Goal: Information Seeking & Learning: Find specific fact

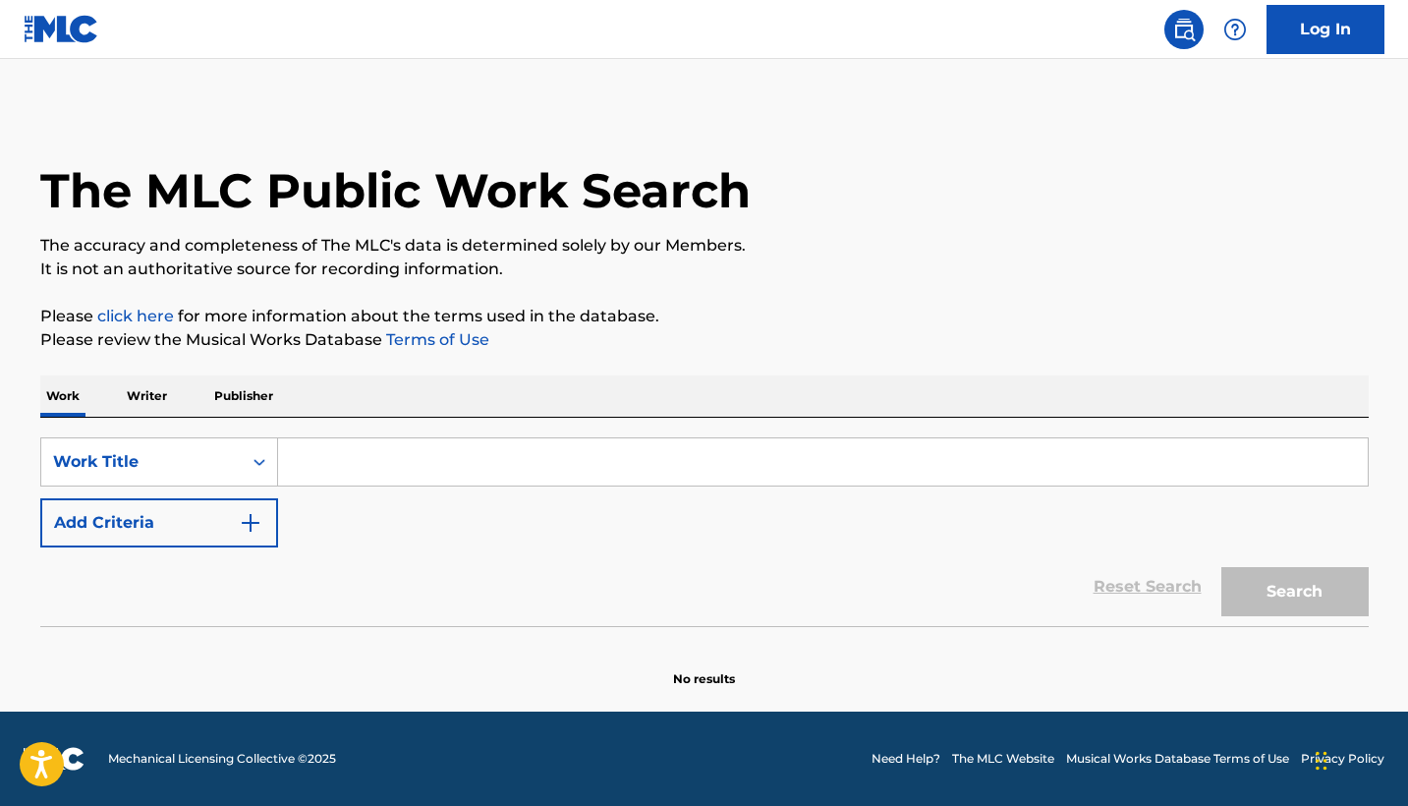
click at [393, 440] on input "Search Form" at bounding box center [823, 461] width 1090 height 47
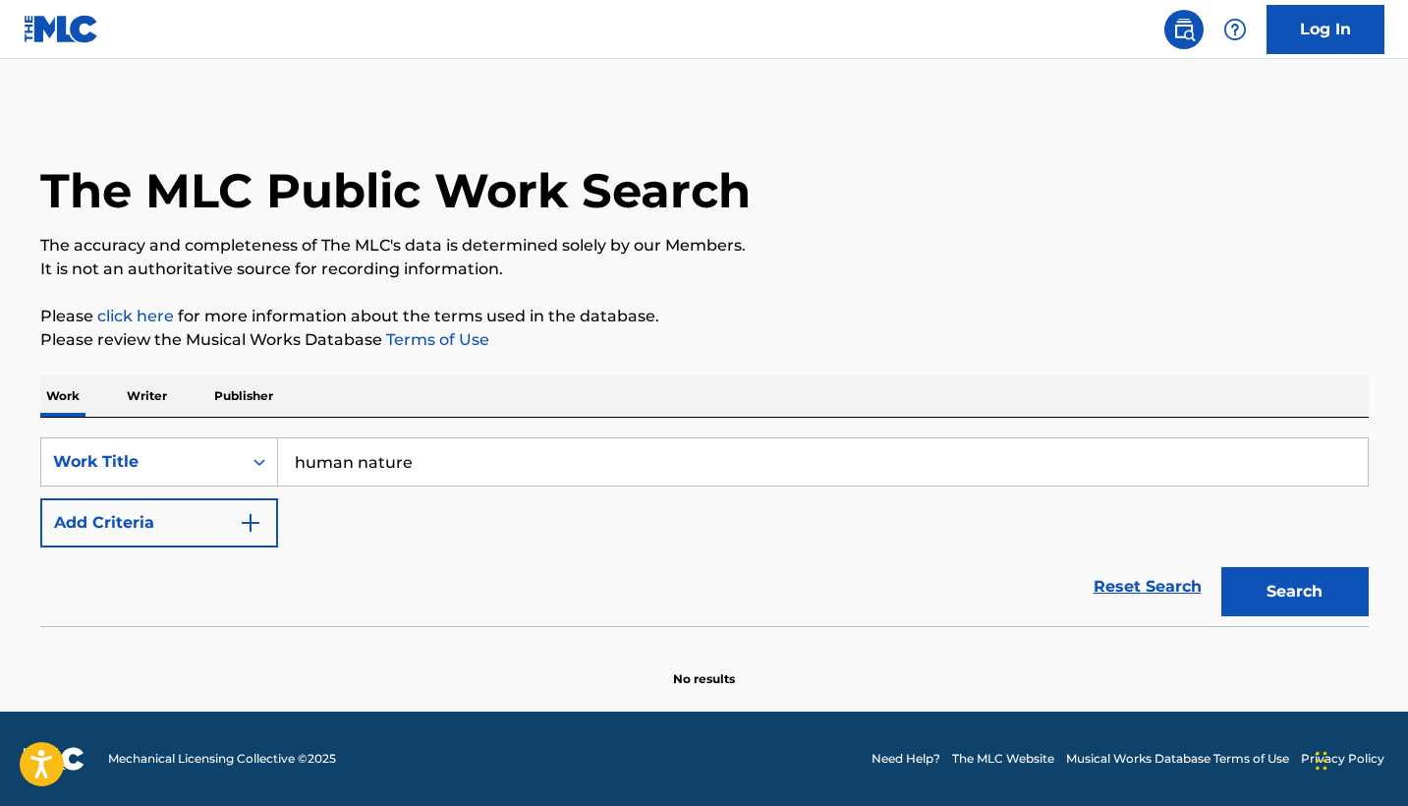
type input "human nature"
click at [1294, 591] on button "Search" at bounding box center [1294, 591] width 147 height 49
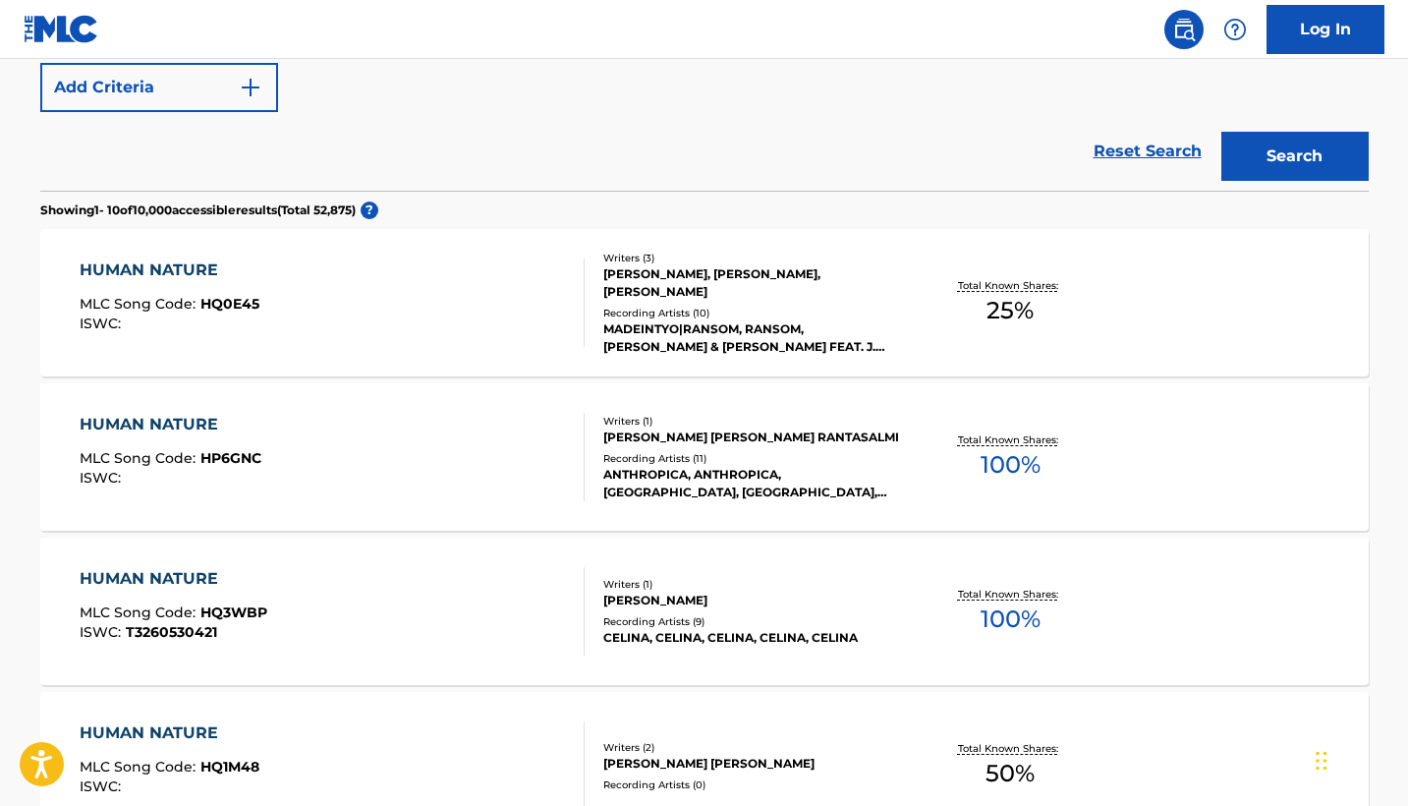
scroll to position [332, 0]
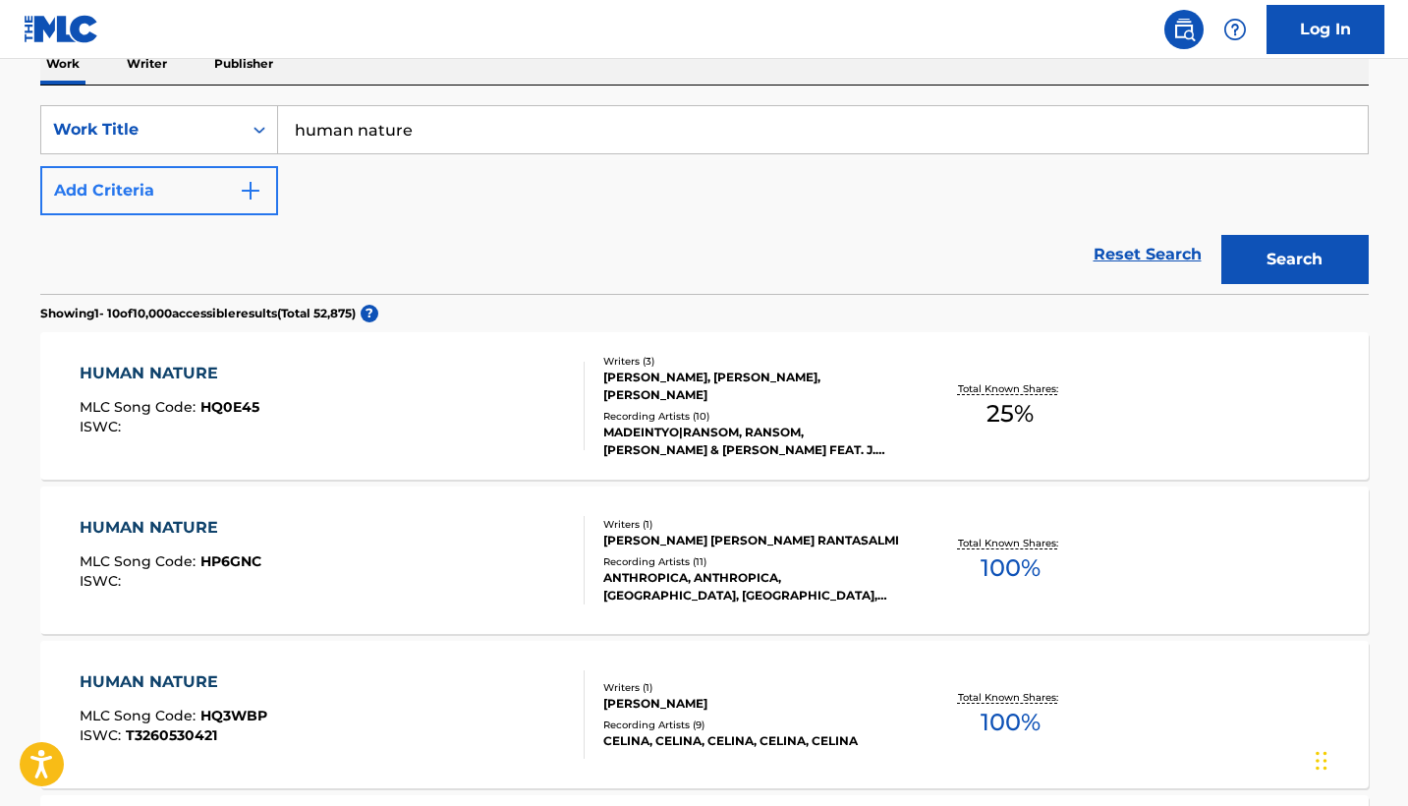
click at [202, 192] on button "Add Criteria" at bounding box center [159, 190] width 238 height 49
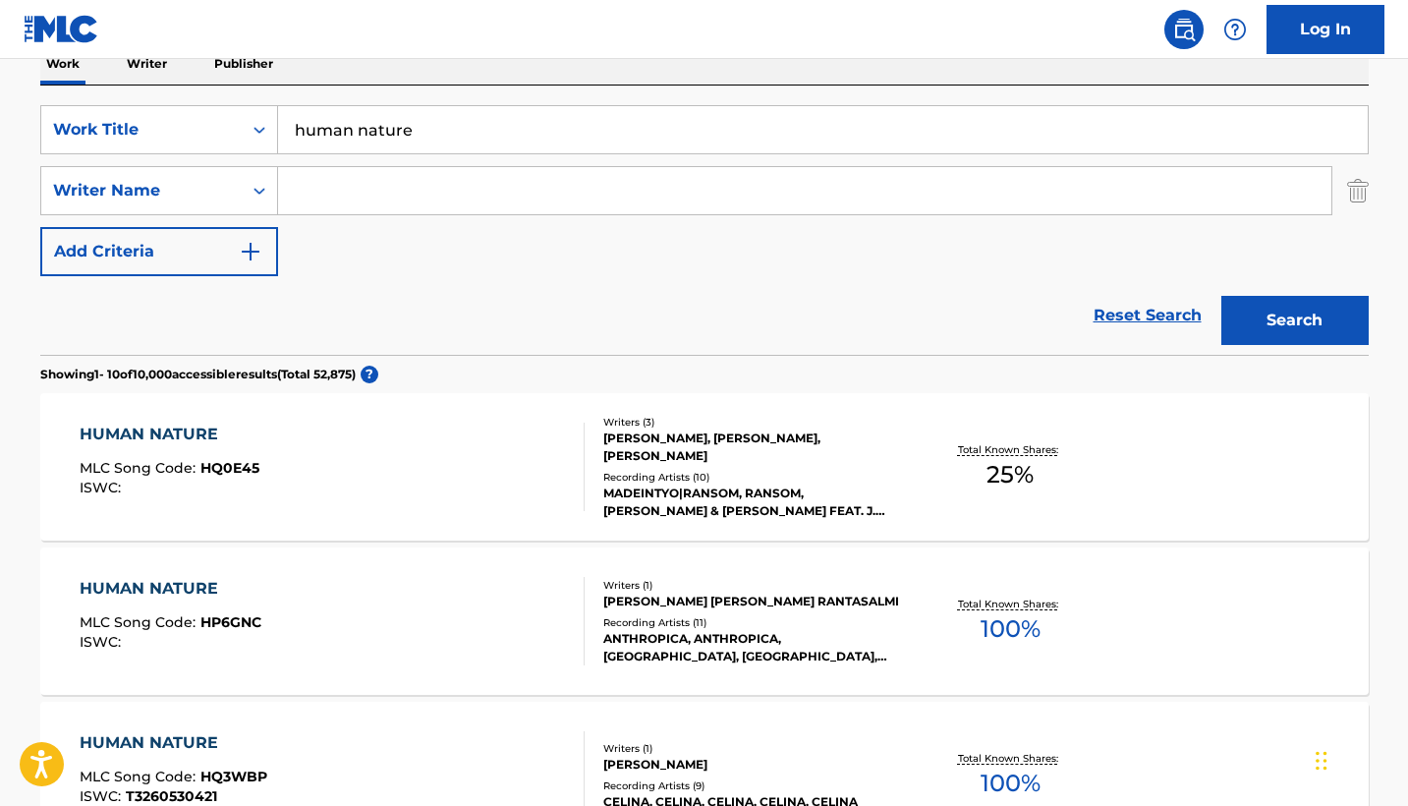
click at [304, 193] on input "Search Form" at bounding box center [804, 190] width 1053 height 47
type input "[PERSON_NAME]"
click at [1294, 320] on button "Search" at bounding box center [1294, 320] width 147 height 49
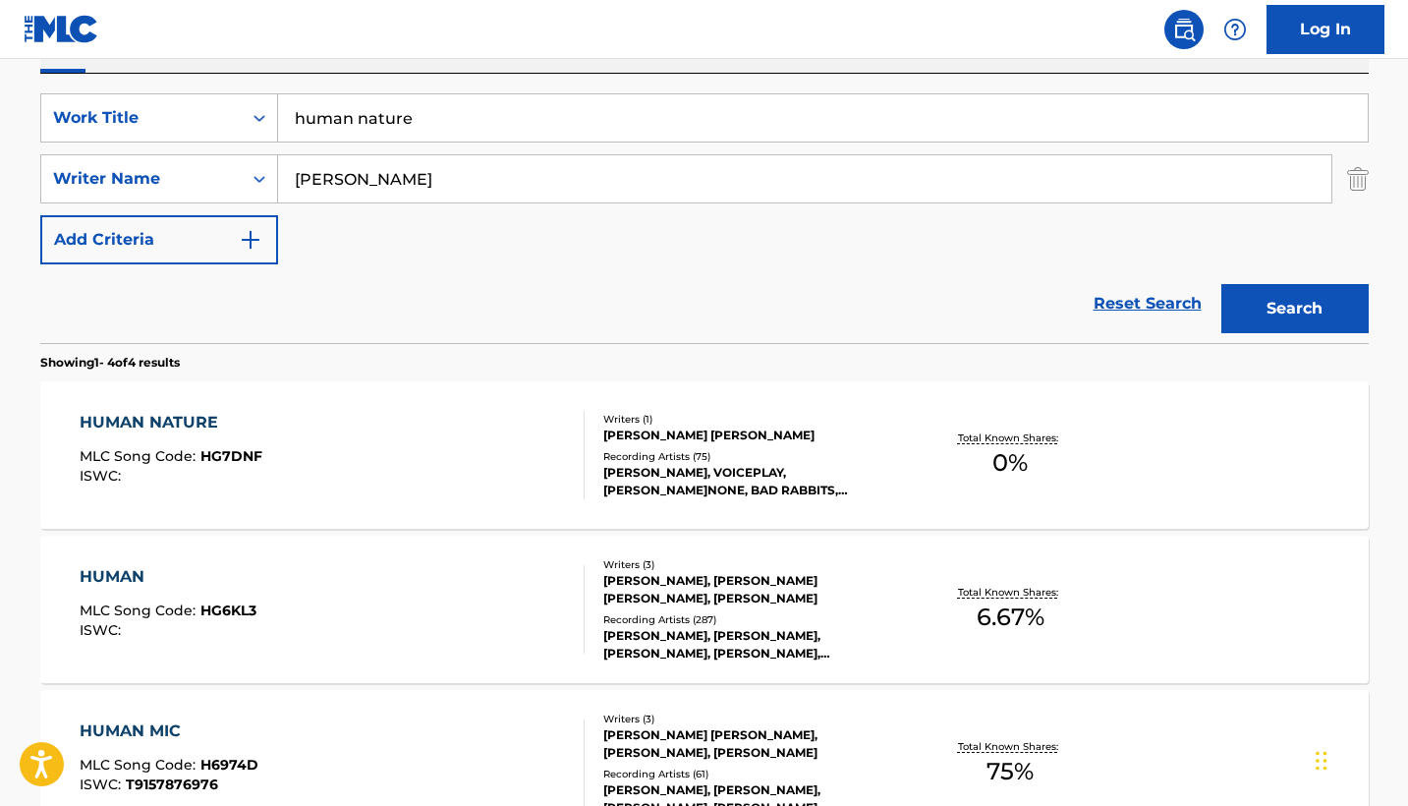
scroll to position [347, 0]
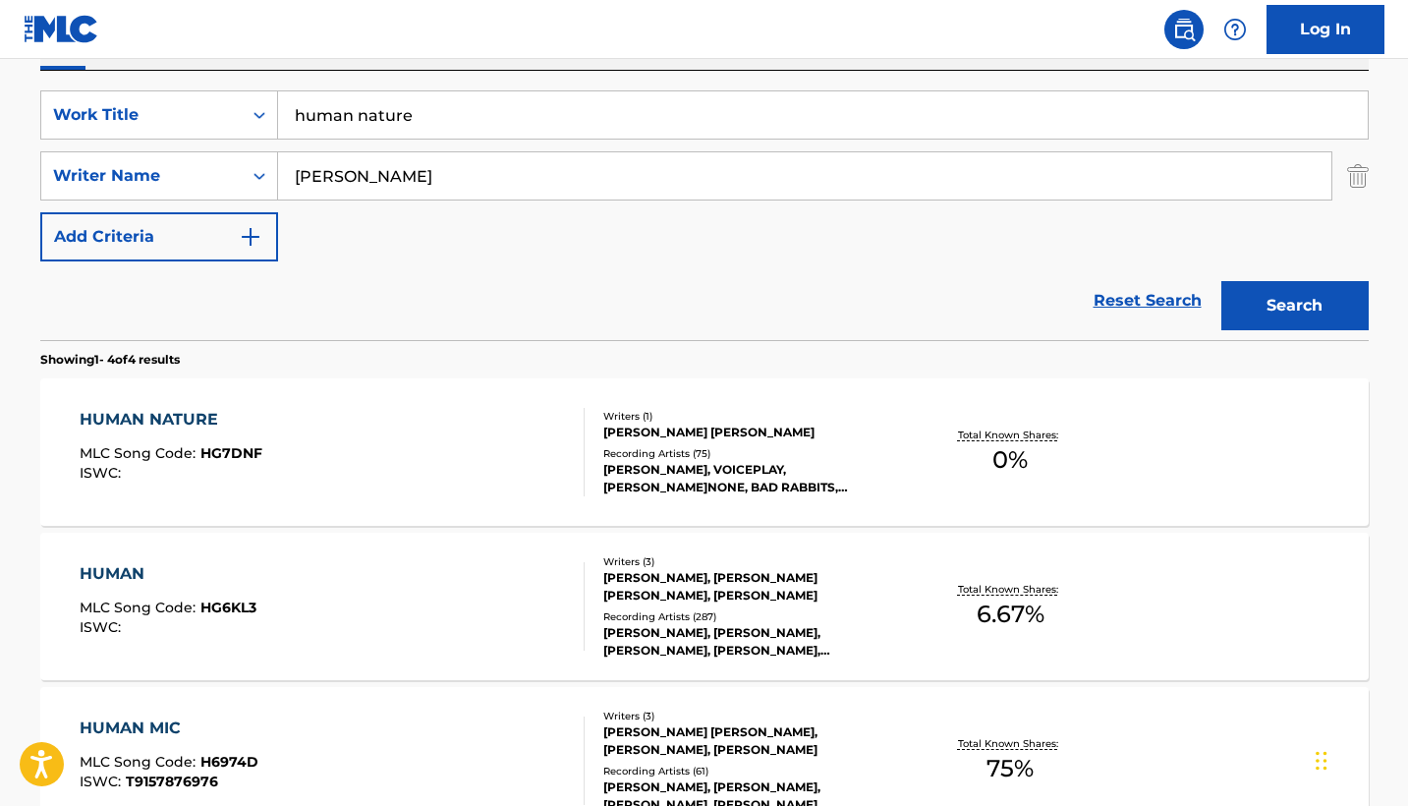
click at [534, 466] on div "HUMAN NATURE MLC Song Code : HG7DNF ISWC :" at bounding box center [332, 452] width 505 height 88
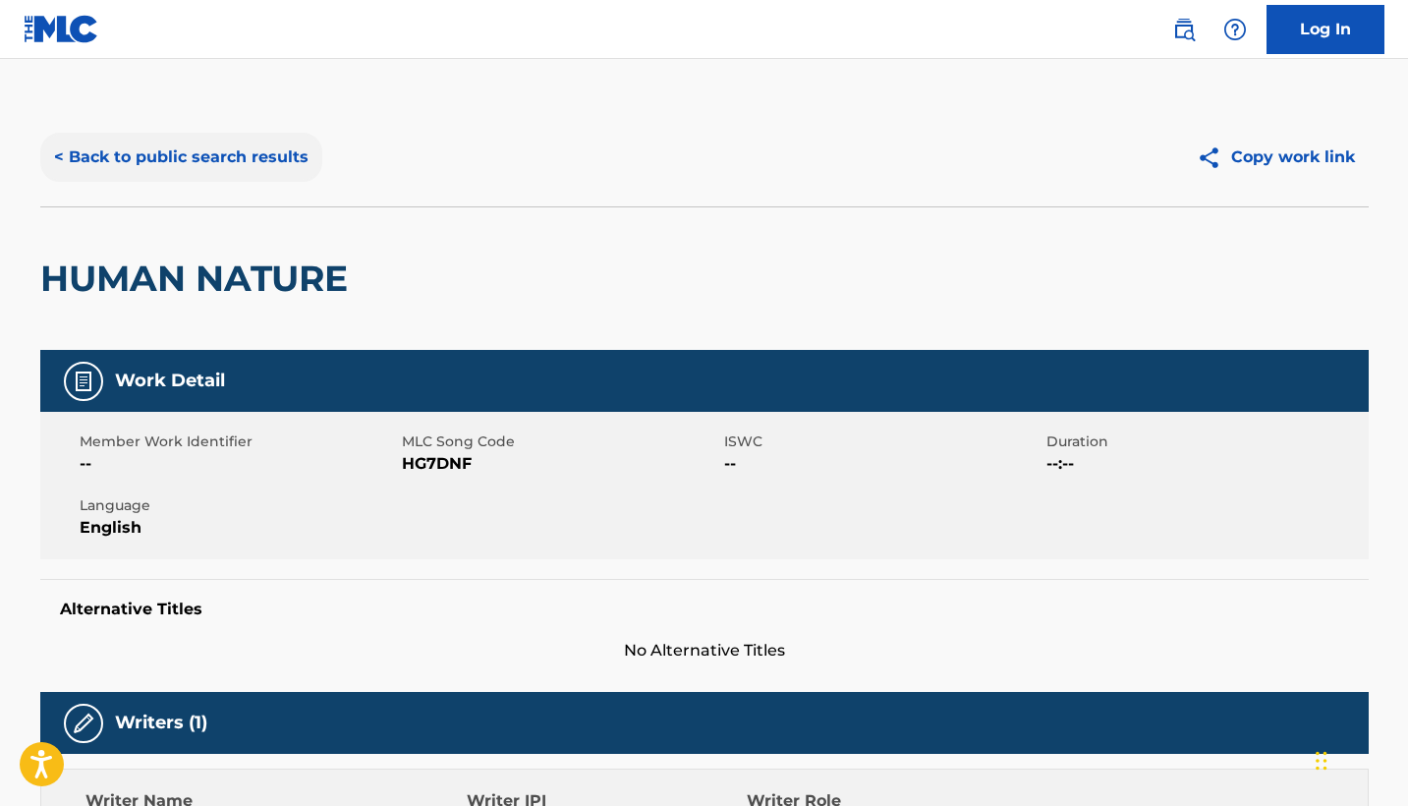
click at [266, 167] on button "< Back to public search results" at bounding box center [181, 157] width 282 height 49
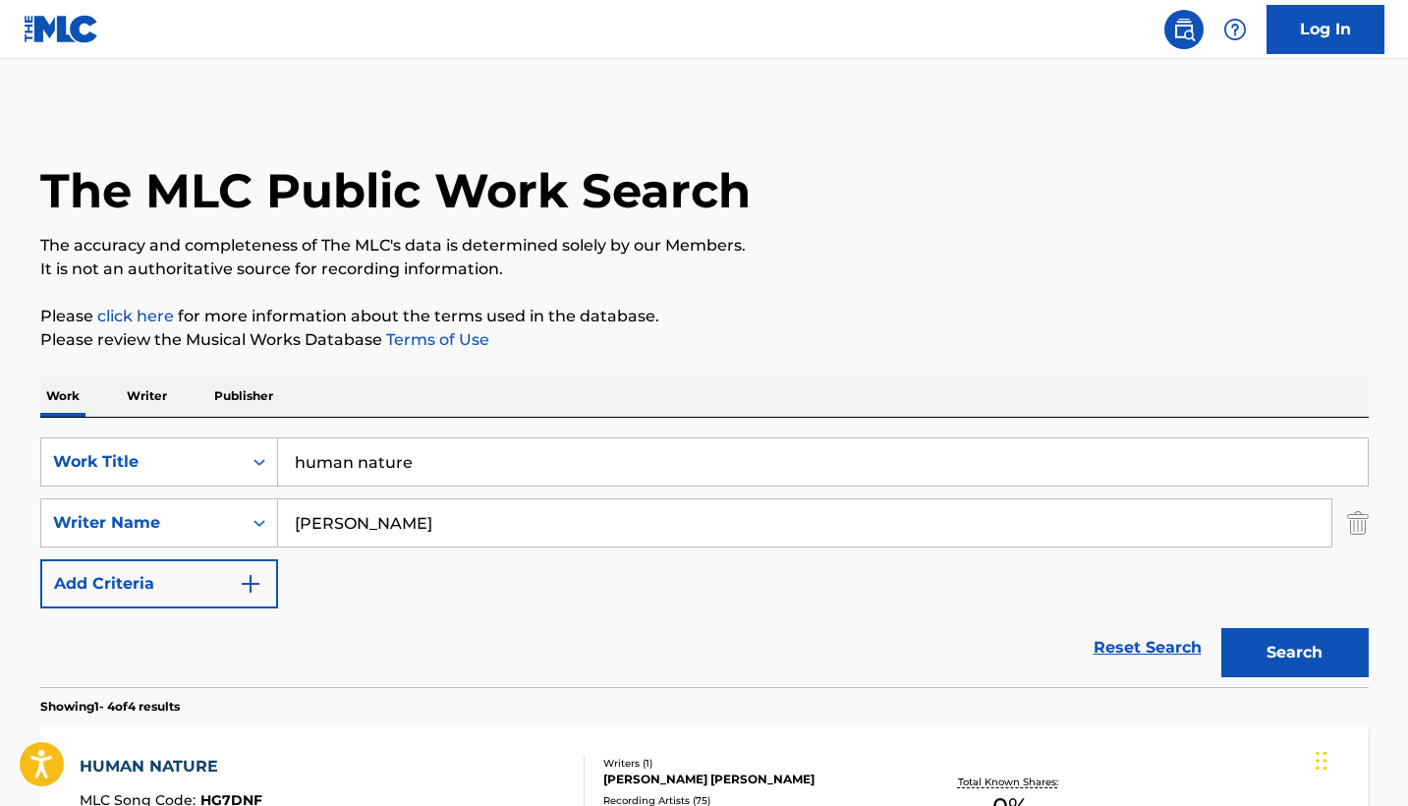
scroll to position [347, 0]
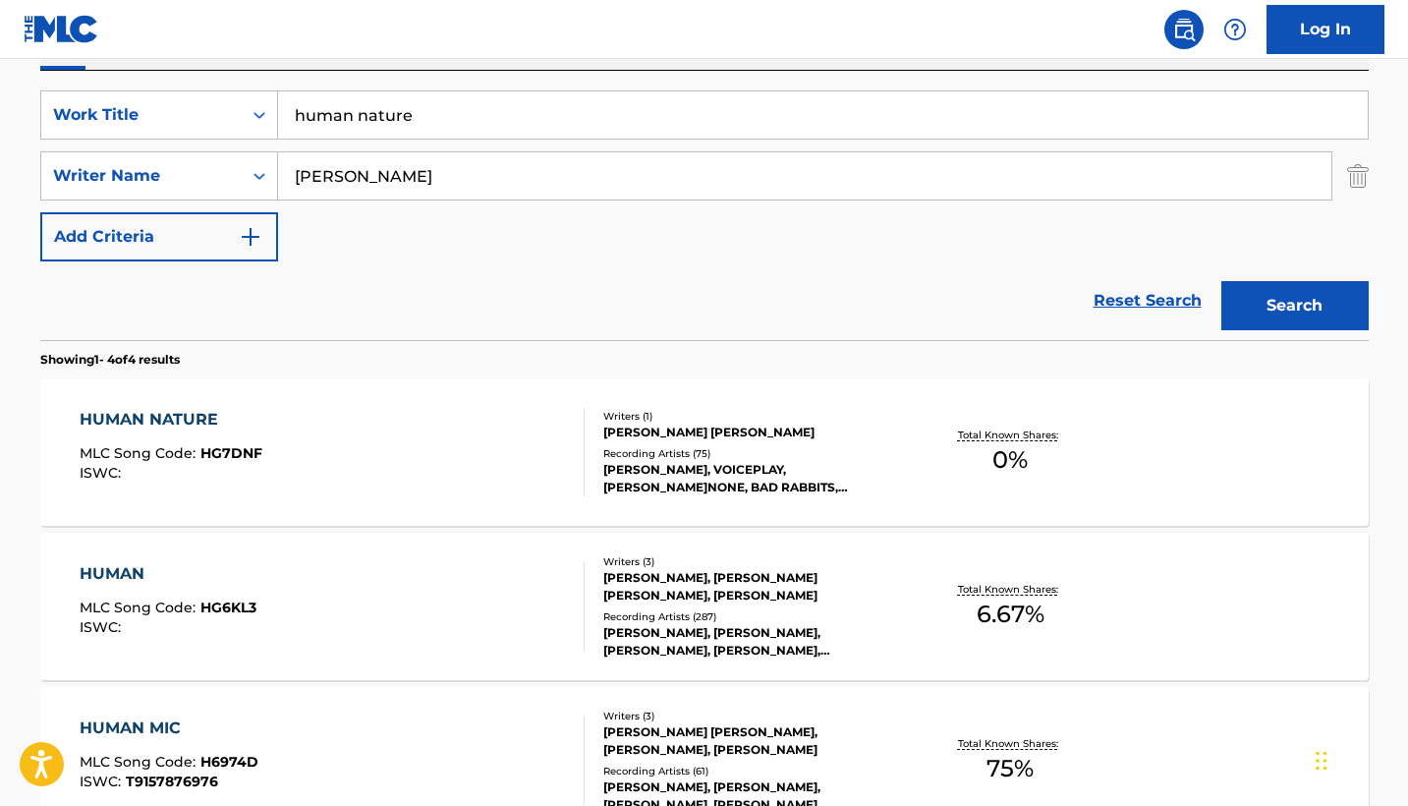
click at [487, 120] on input "human nature" at bounding box center [823, 114] width 1090 height 47
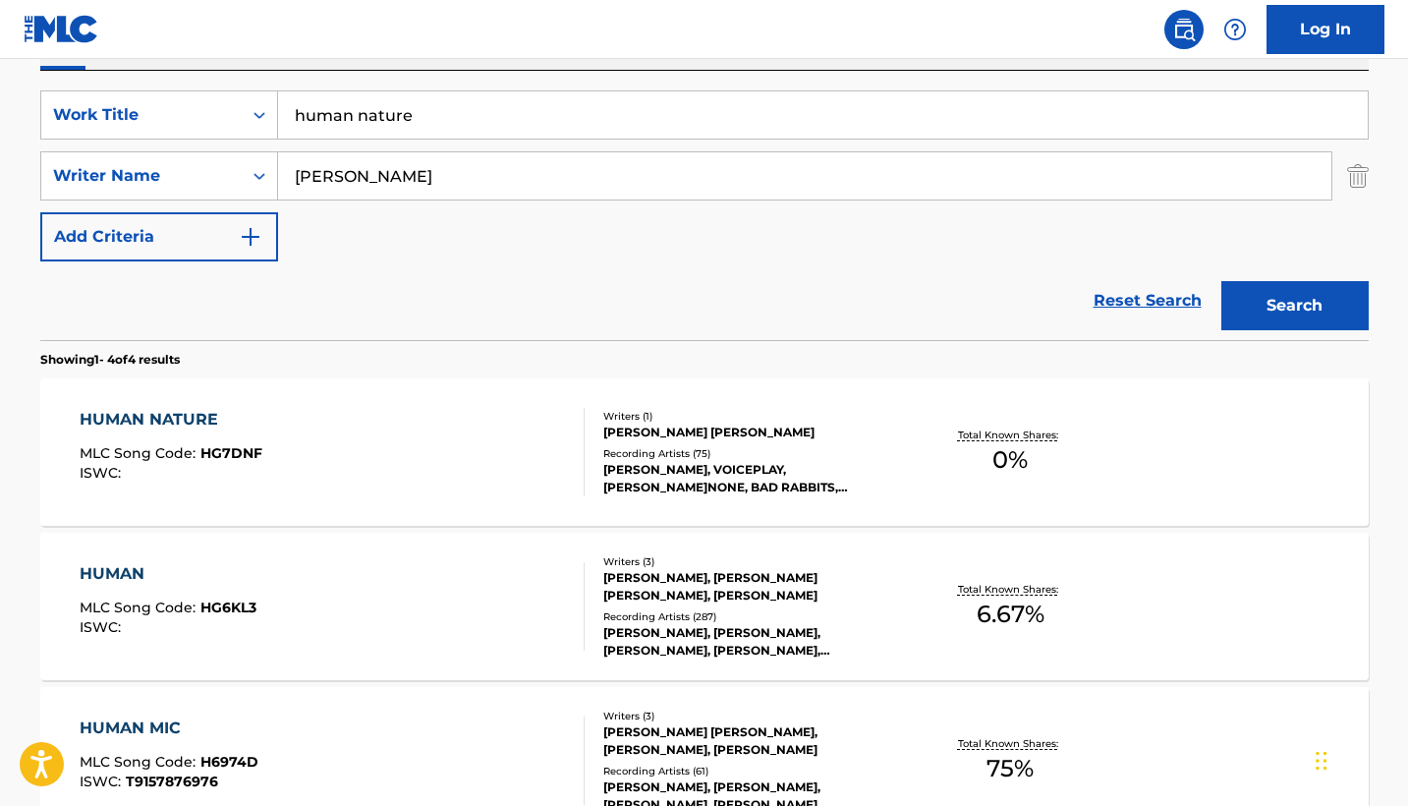
click at [487, 120] on input "human nature" at bounding box center [823, 114] width 1090 height 47
type input "liberian girl"
click at [1294, 306] on button "Search" at bounding box center [1294, 305] width 147 height 49
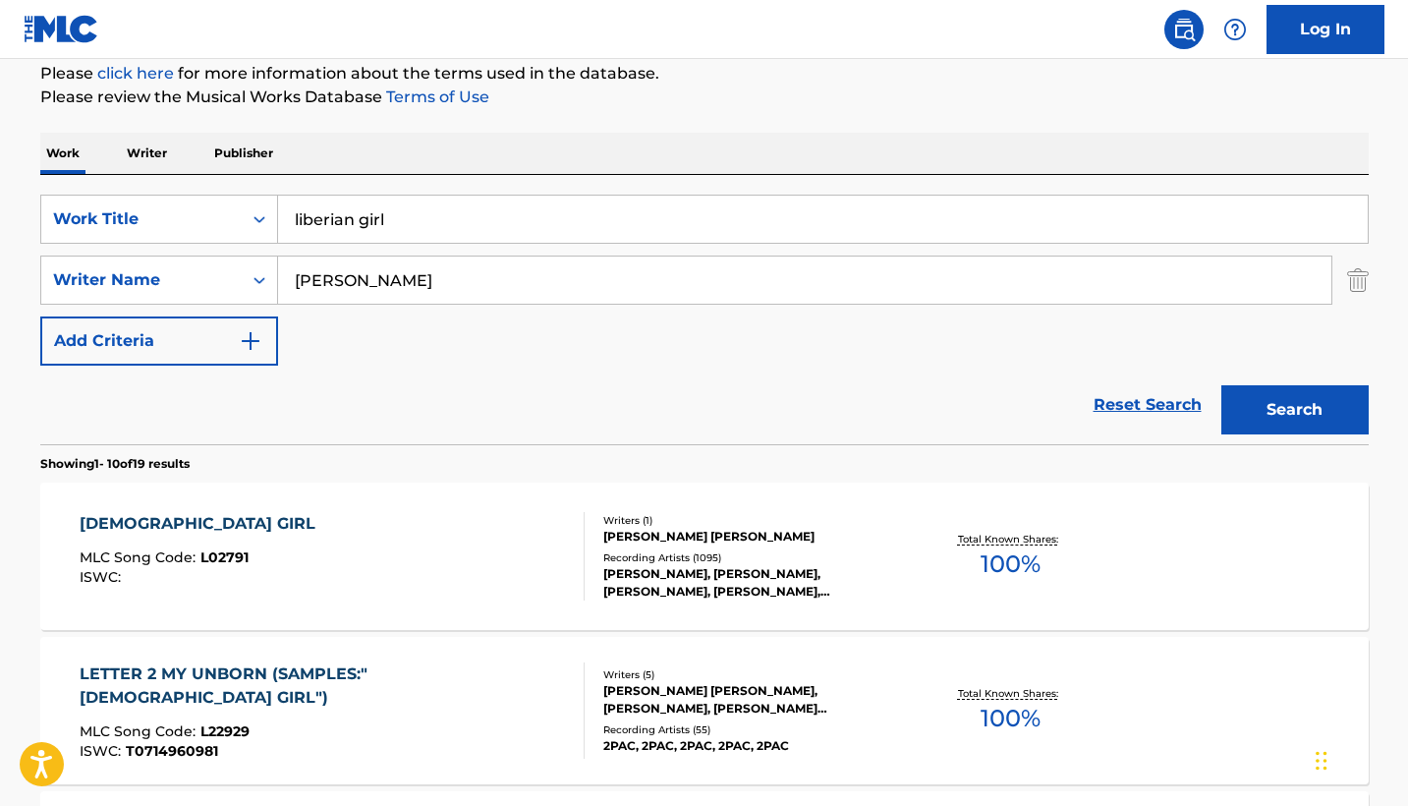
scroll to position [245, 0]
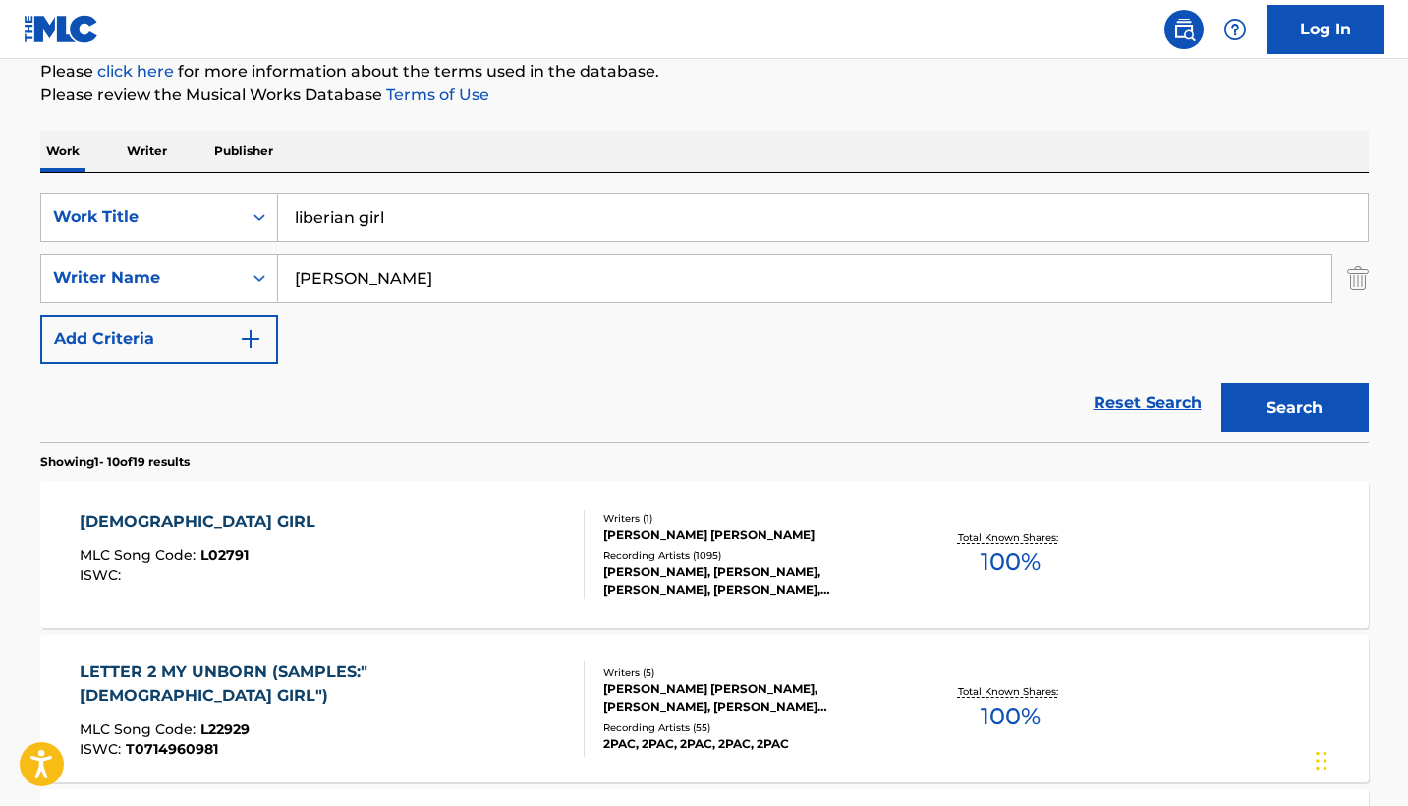
click at [494, 535] on div "LIBERIAN GIRL MLC Song Code : L02791 ISWC :" at bounding box center [332, 554] width 505 height 88
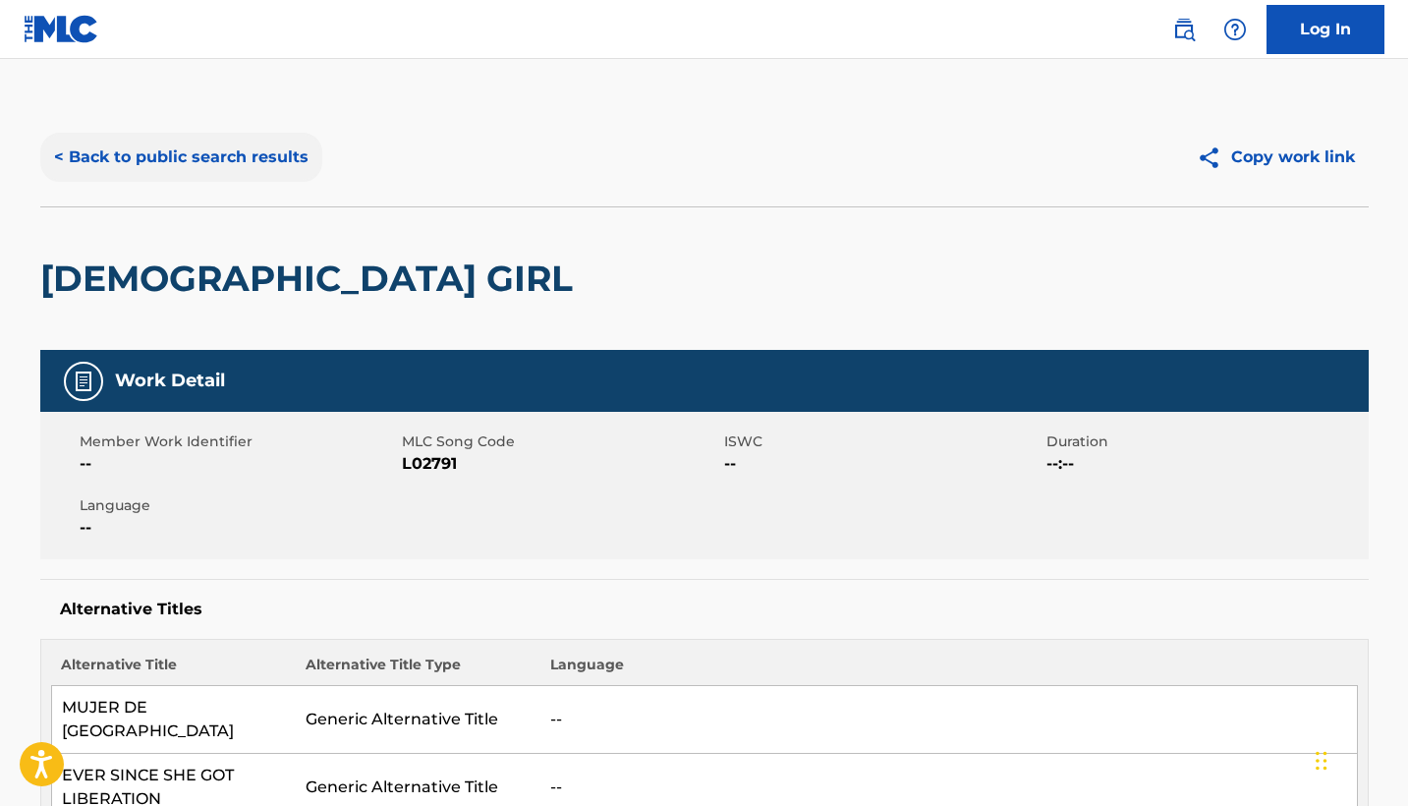
click at [262, 165] on button "< Back to public search results" at bounding box center [181, 157] width 282 height 49
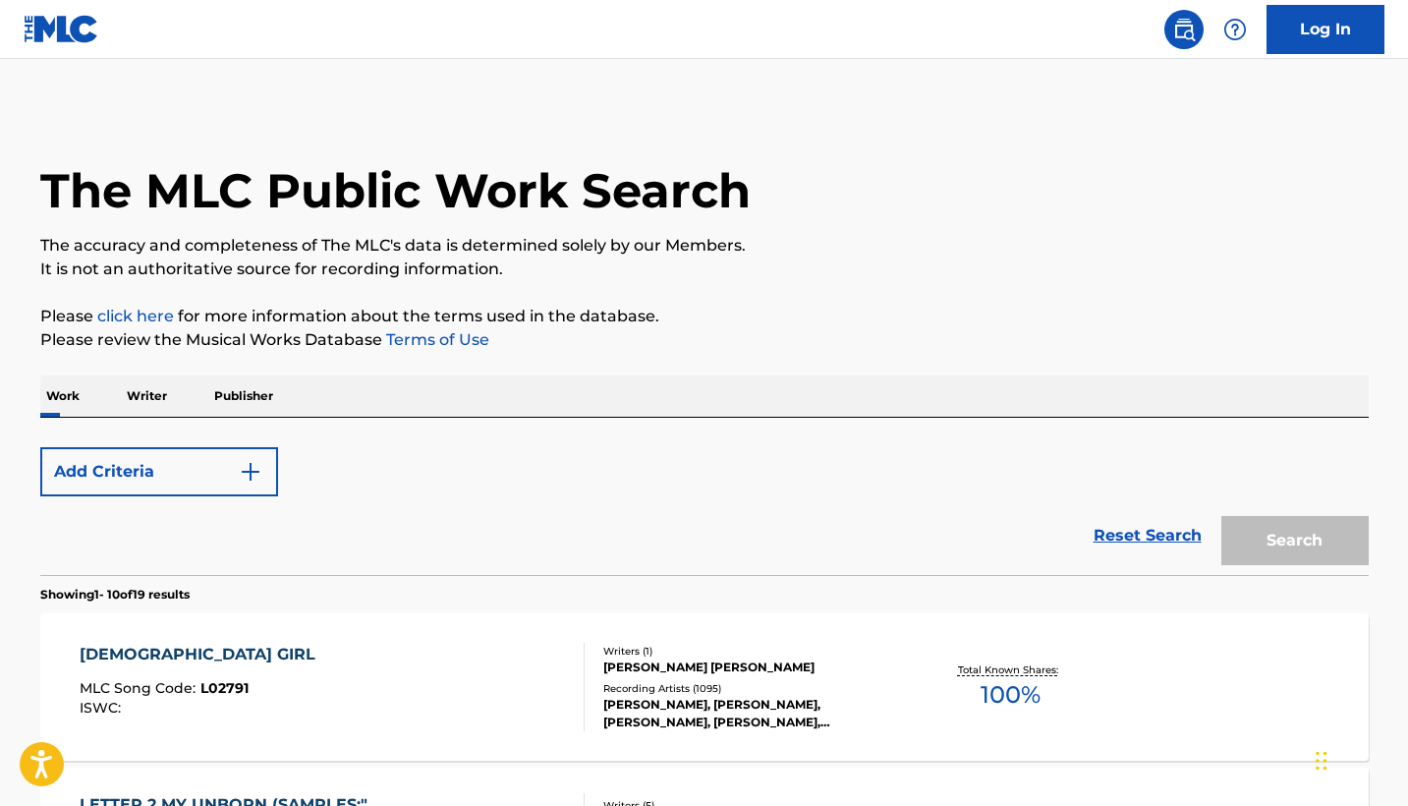
scroll to position [245, 0]
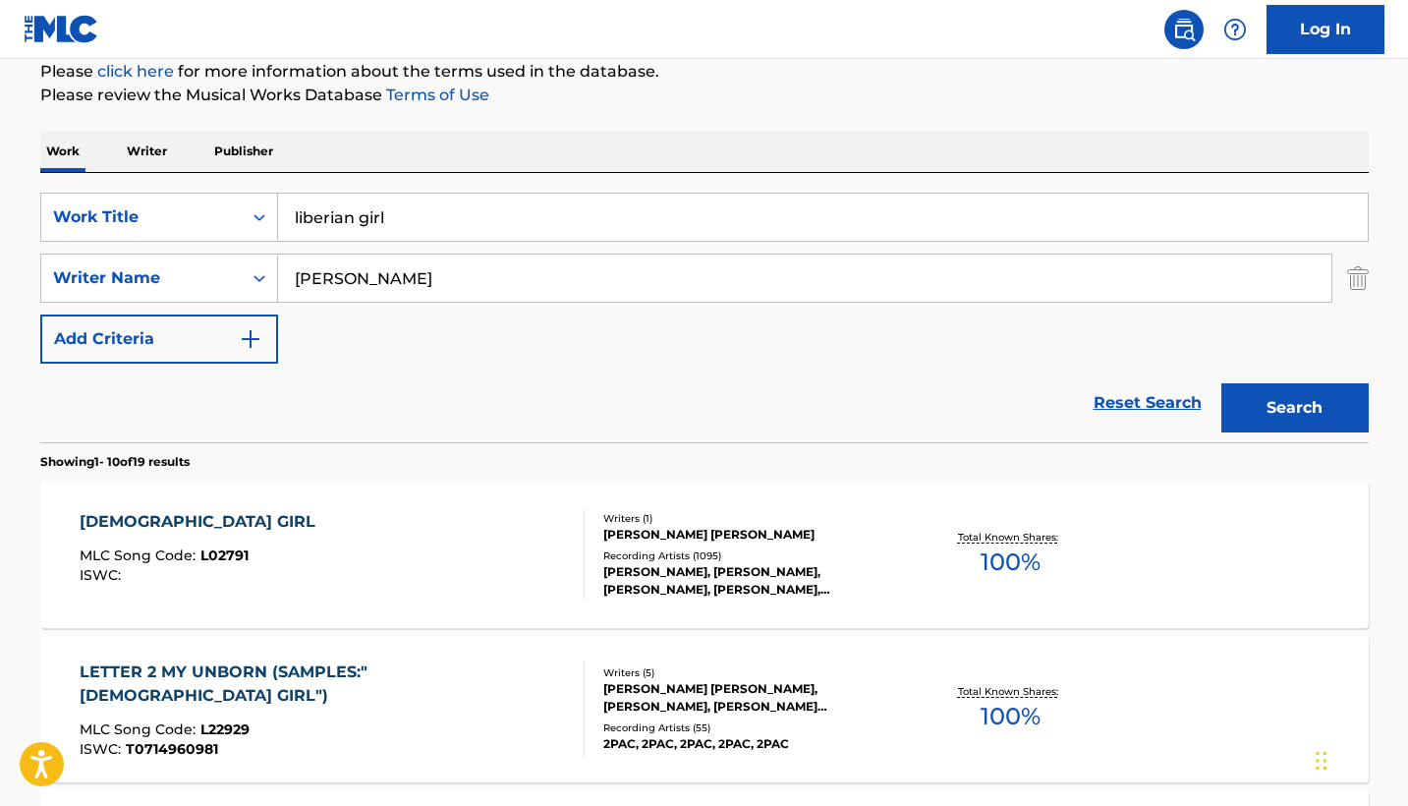
drag, startPoint x: 400, startPoint y: 227, endPoint x: 286, endPoint y: 214, distance: 114.7
click at [286, 214] on input "liberian girl" at bounding box center [823, 217] width 1090 height 47
type input "american requiem"
click at [332, 254] on input "[PERSON_NAME]" at bounding box center [804, 277] width 1053 height 47
click at [336, 265] on input "[PERSON_NAME]" at bounding box center [804, 277] width 1053 height 47
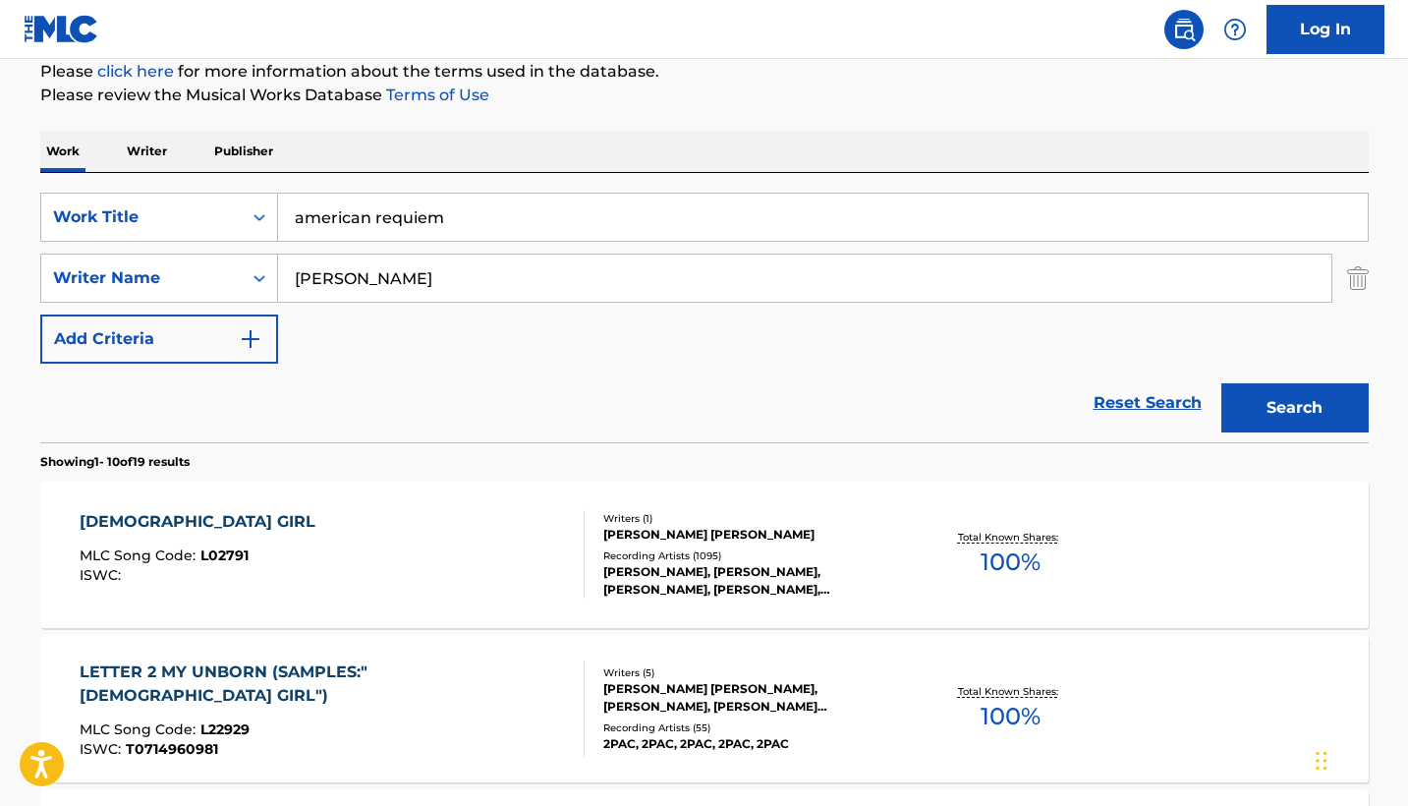
click at [336, 265] on input "[PERSON_NAME]" at bounding box center [804, 277] width 1053 height 47
type input "[PERSON_NAME]"
click at [1294, 408] on button "Search" at bounding box center [1294, 407] width 147 height 49
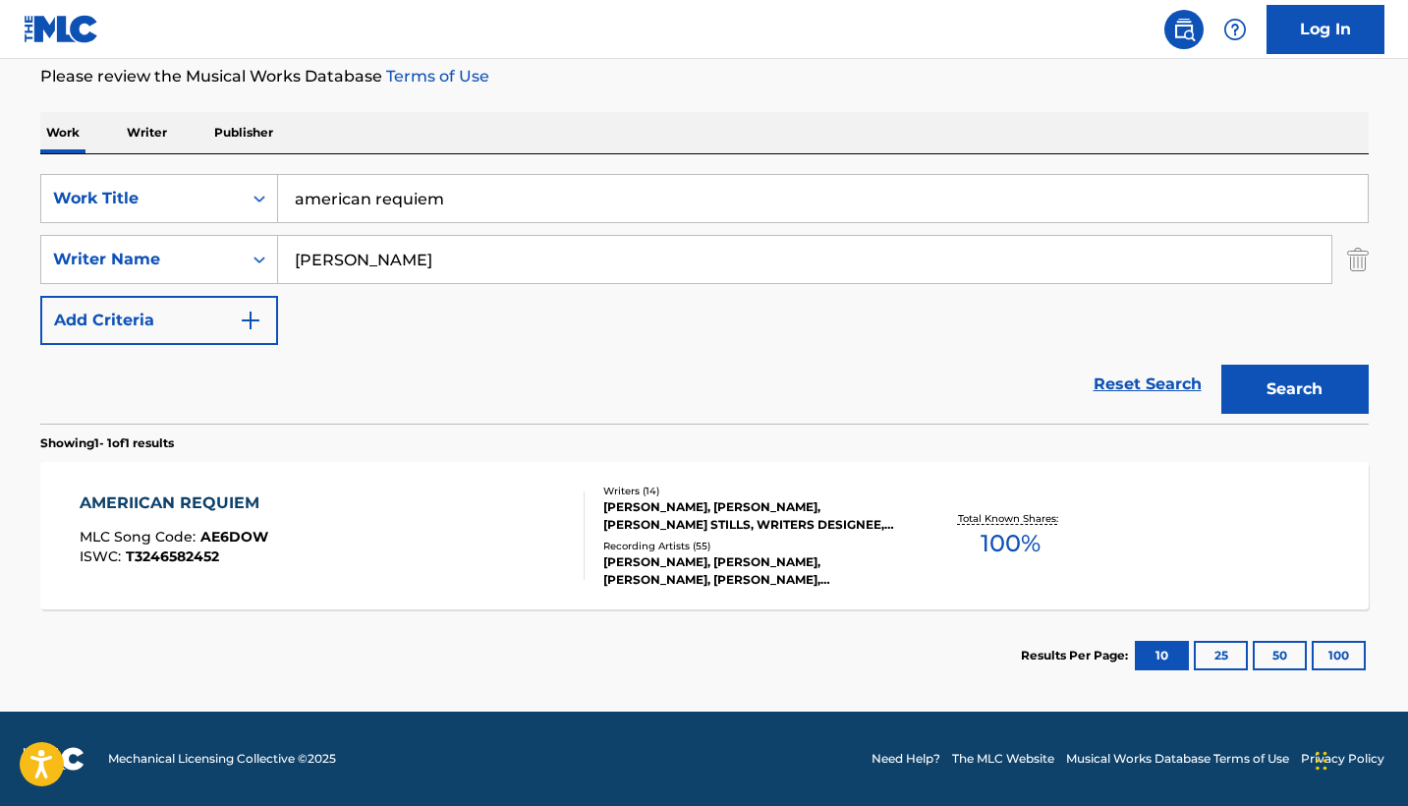
scroll to position [263, 0]
click at [422, 535] on div "AMERIICAN REQUIEM MLC Song Code : AE6DOW ISWC : T3246582452" at bounding box center [332, 535] width 505 height 88
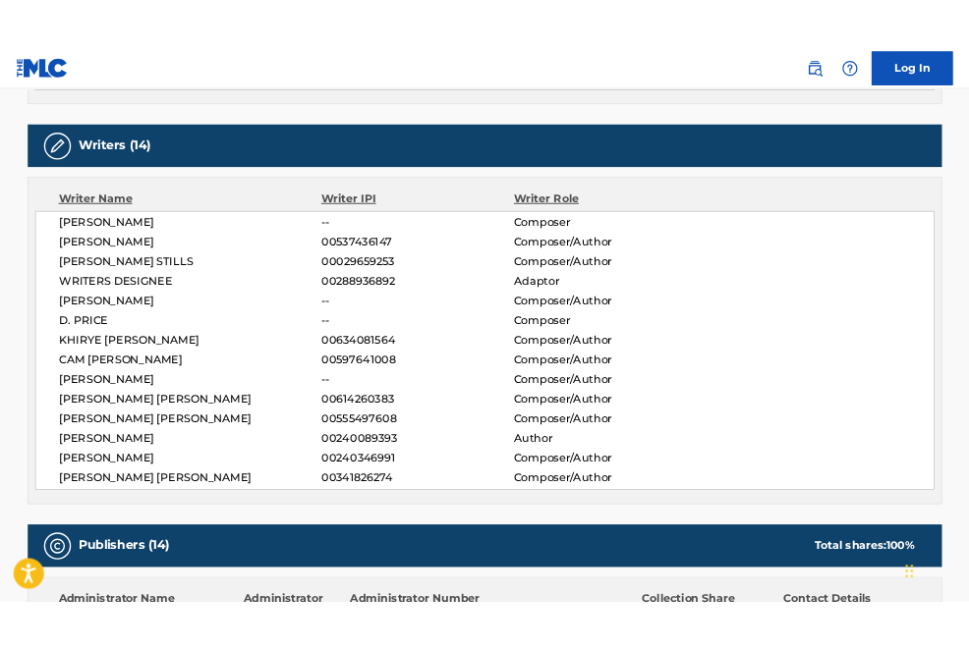
scroll to position [630, 0]
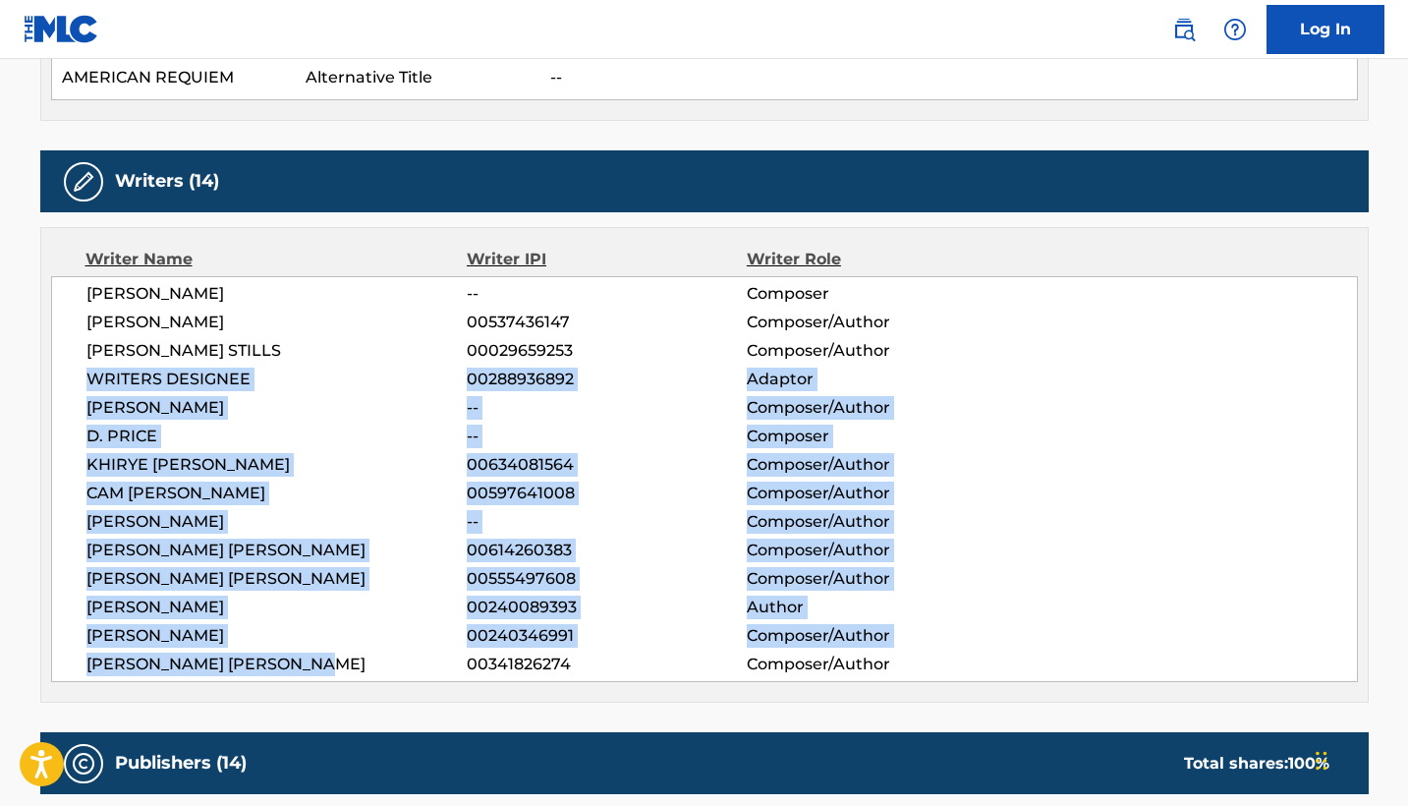
drag, startPoint x: 88, startPoint y: 386, endPoint x: 332, endPoint y: 671, distance: 374.9
click at [332, 671] on div "[PERSON_NAME] -- Composer [PERSON_NAME] 00537436147 Composer/Author [PERSON_NAM…" at bounding box center [704, 479] width 1307 height 406
copy div "WRITERS DESIGNEE 00288936892 Adaptor [PERSON_NAME] -- Composer/Author D. PRICE …"
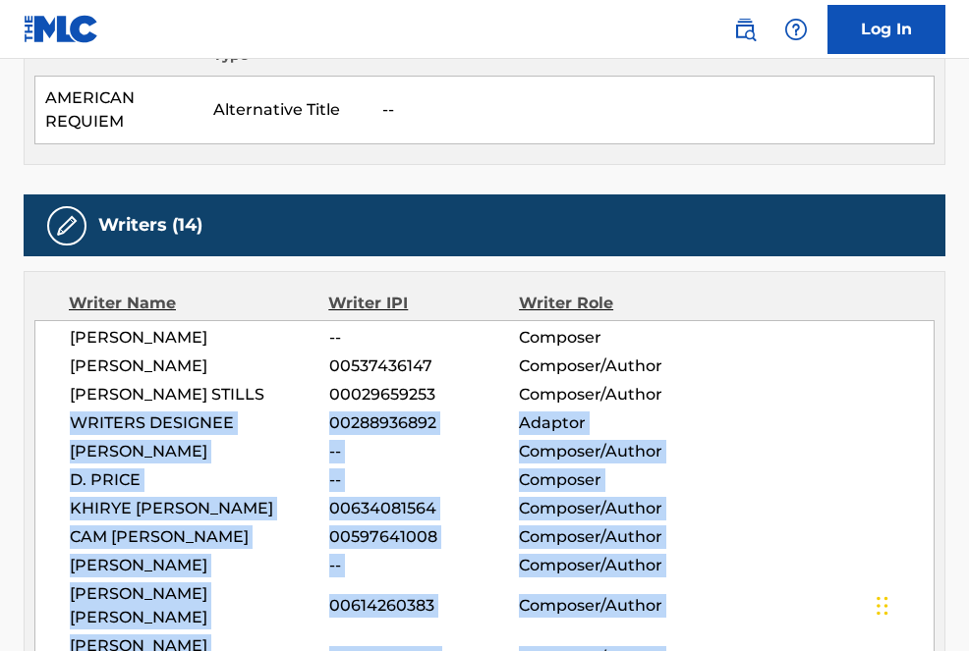
copy div "WRITERS DESIGNEE 00288936892 Adaptor [PERSON_NAME] -- Composer/Author D. PRICE …"
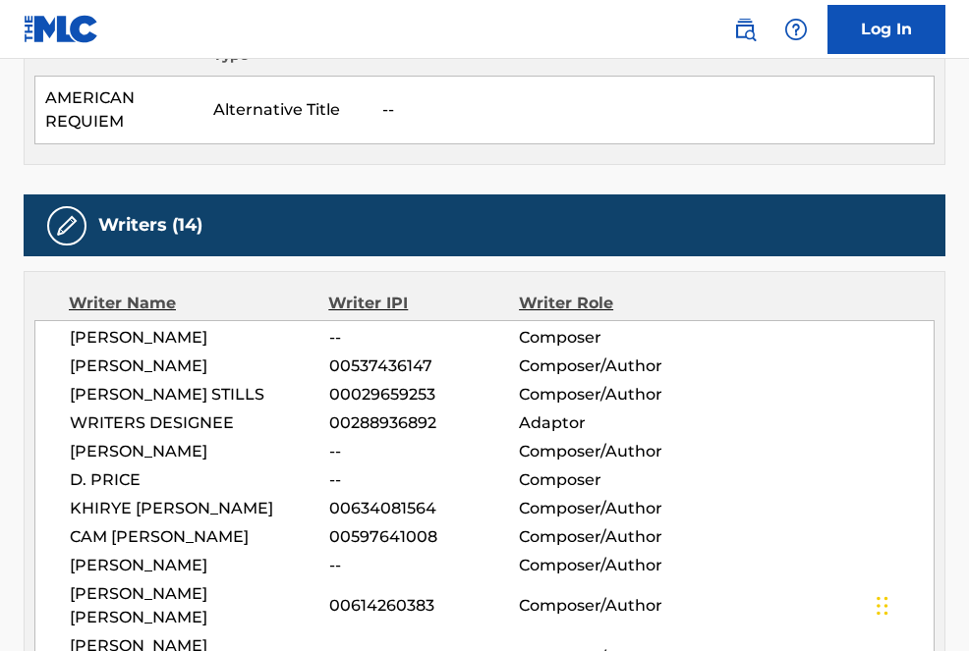
click at [939, 287] on div "Writer Name Writer IPI Writer Role [PERSON_NAME] -- Composer [PERSON_NAME] 0053…" at bounding box center [485, 544] width 922 height 546
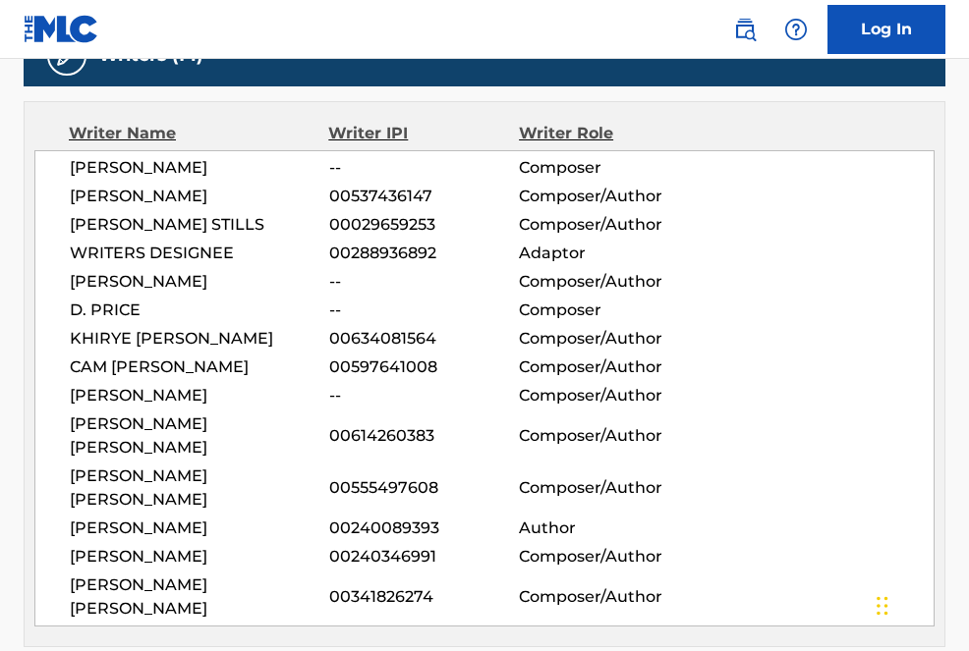
scroll to position [801, 0]
